Goal: Task Accomplishment & Management: Use online tool/utility

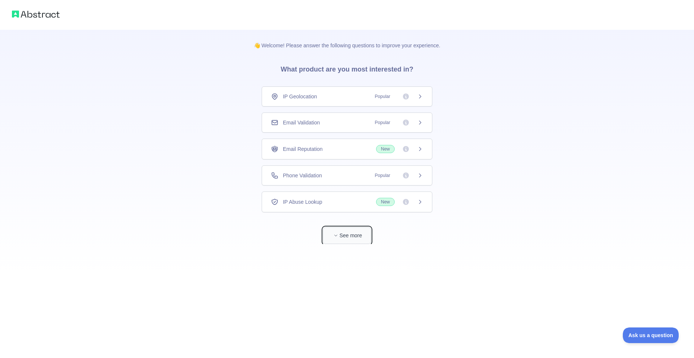
click at [346, 240] on button "See more" at bounding box center [347, 235] width 48 height 17
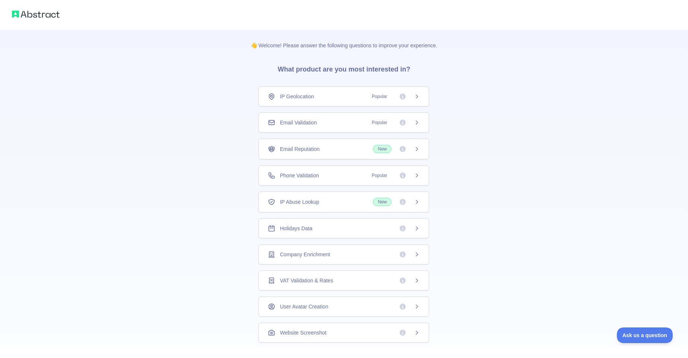
click at [413, 180] on div "Phone Validation Popular" at bounding box center [344, 175] width 171 height 20
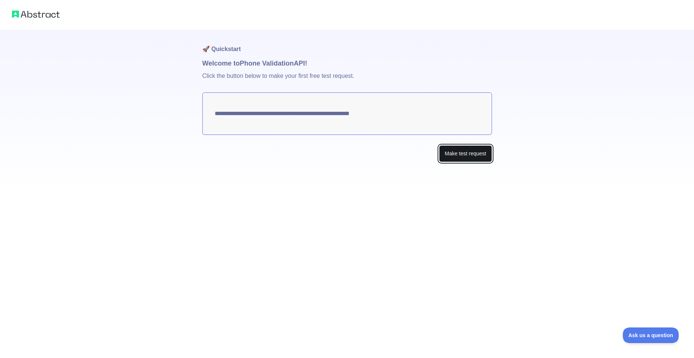
click at [463, 153] on button "Make test request" at bounding box center [465, 153] width 53 height 17
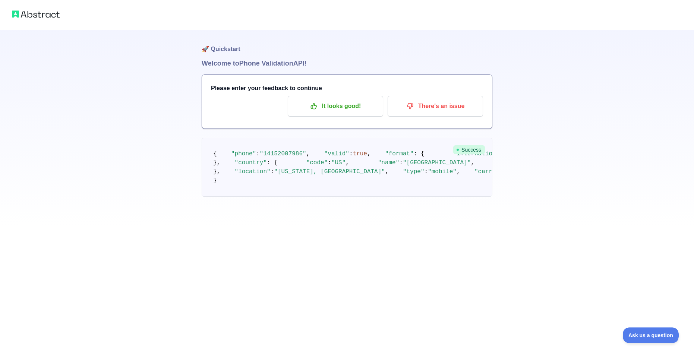
click at [362, 117] on div "Please enter your feedback to continue It looks good! There's an issue" at bounding box center [347, 102] width 290 height 54
click at [33, 16] on img at bounding box center [36, 14] width 48 height 10
click at [20, 9] on img at bounding box center [36, 14] width 48 height 10
click at [333, 105] on p "It looks good!" at bounding box center [335, 106] width 84 height 13
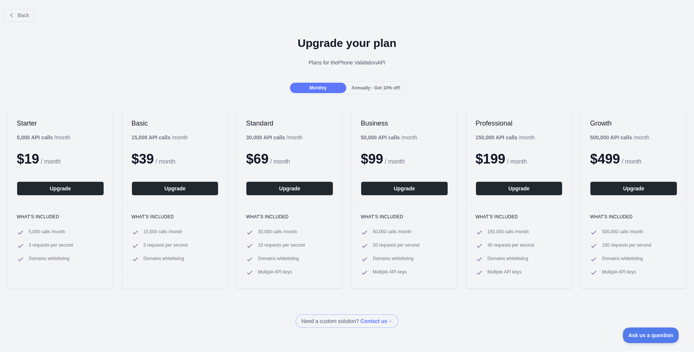
click at [379, 89] on span "Annually - Get 10% off!" at bounding box center [375, 87] width 49 height 5
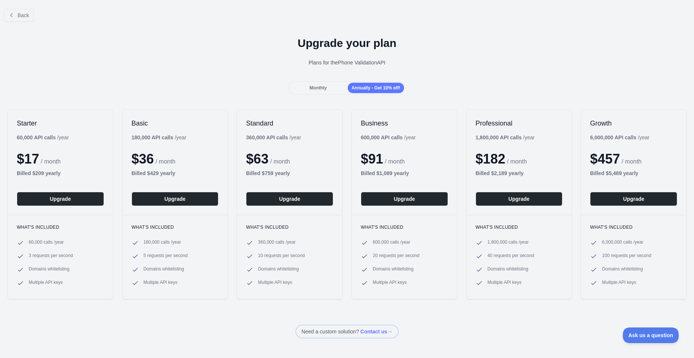
click at [335, 87] on div "Monthly" at bounding box center [318, 88] width 56 height 10
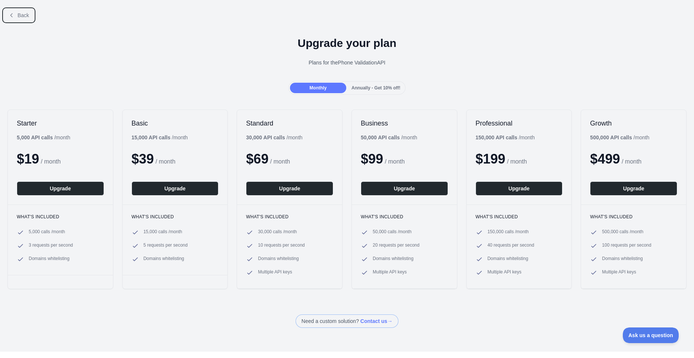
drag, startPoint x: 13, startPoint y: 19, endPoint x: 19, endPoint y: 17, distance: 6.6
click at [12, 18] on button "Back" at bounding box center [19, 15] width 30 height 13
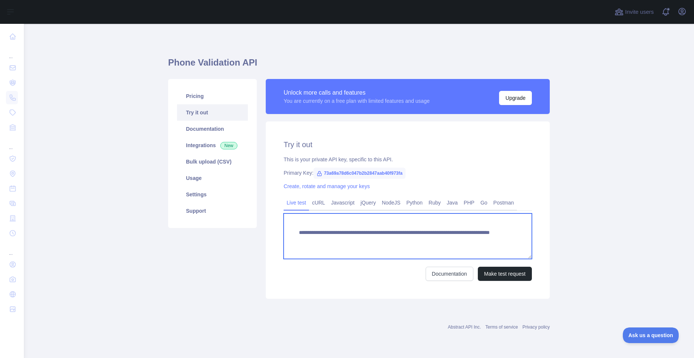
click at [328, 240] on textarea "**********" at bounding box center [408, 235] width 248 height 45
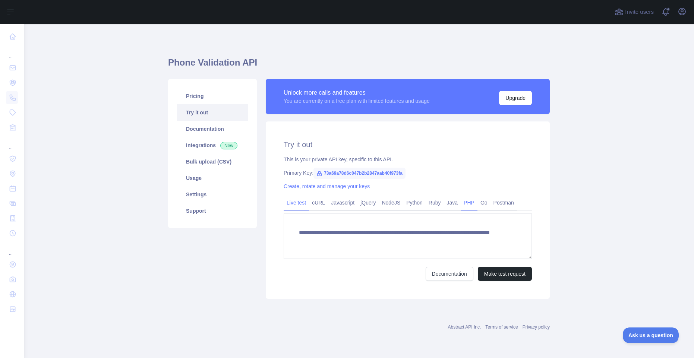
click at [474, 201] on link "PHP" at bounding box center [468, 203] width 17 height 12
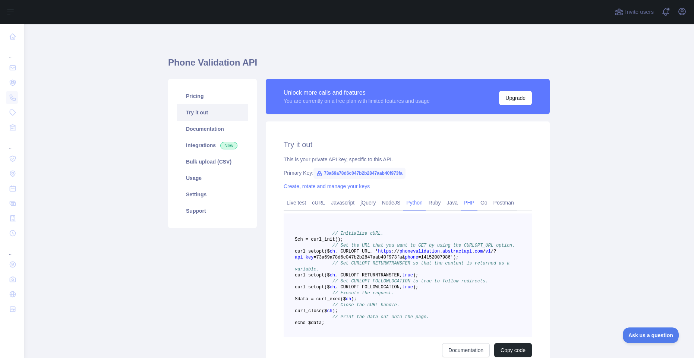
click at [418, 199] on link "Python" at bounding box center [414, 203] width 22 height 12
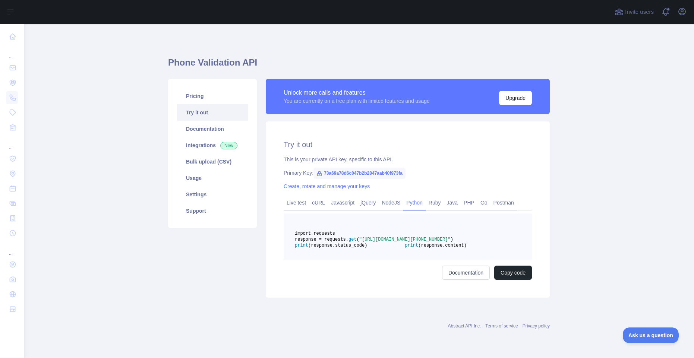
drag, startPoint x: 384, startPoint y: 253, endPoint x: 372, endPoint y: 250, distance: 12.1
click at [383, 242] on span ""[URL][DOMAIN_NAME][PHONE_NUMBER]"" at bounding box center [404, 239] width 91 height 5
click at [363, 242] on span ""[URL][DOMAIN_NAME][PHONE_NUMBER]"" at bounding box center [404, 239] width 91 height 5
copy span "73a69a78d6c047b2b2847aab40f973fa"
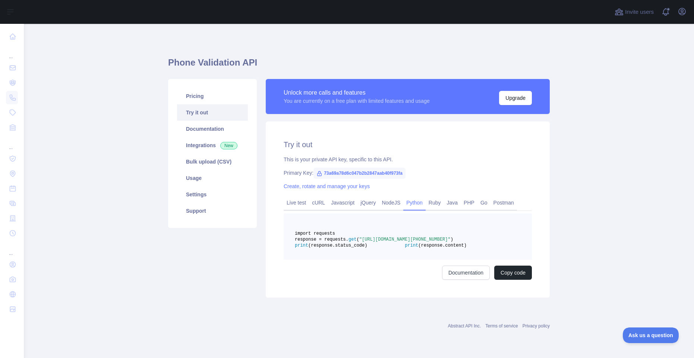
copy span "73a69a78d6c047b2b2847aab40f973fa"
